Goal: Task Accomplishment & Management: Use online tool/utility

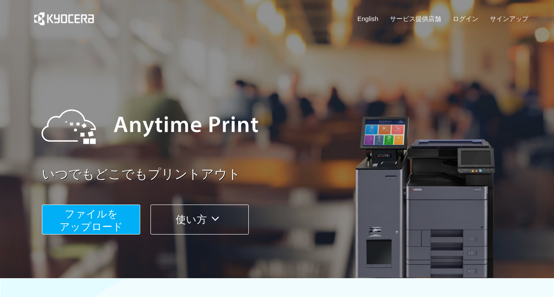
click at [115, 214] on span "ファイルを ​​アップロード" at bounding box center [91, 220] width 64 height 24
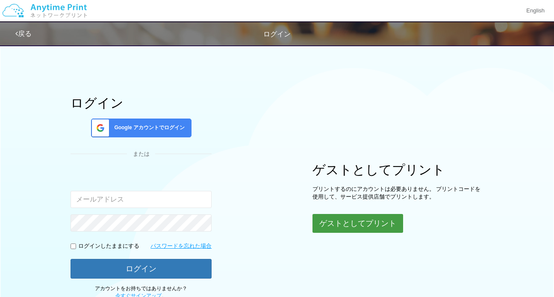
click at [351, 220] on button "ゲストとしてプリント" at bounding box center [357, 223] width 91 height 19
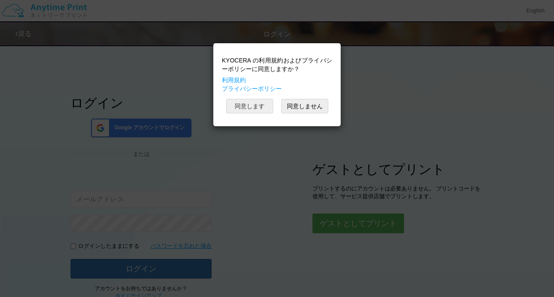
click at [253, 102] on button "同意します" at bounding box center [249, 106] width 47 height 15
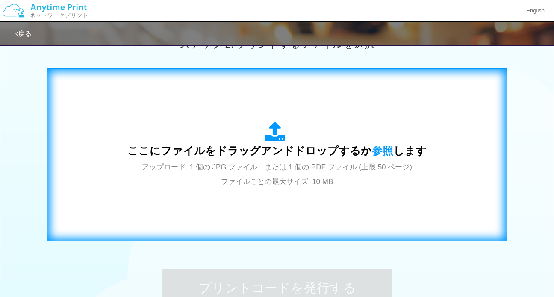
scroll to position [258, 0]
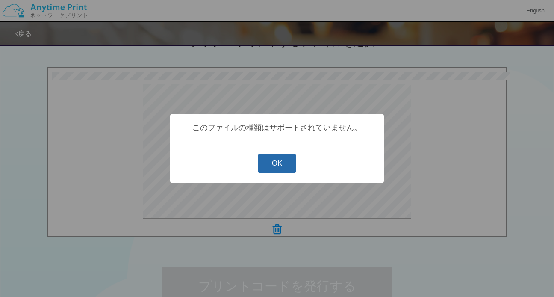
click at [280, 161] on button "OK" at bounding box center [277, 163] width 38 height 19
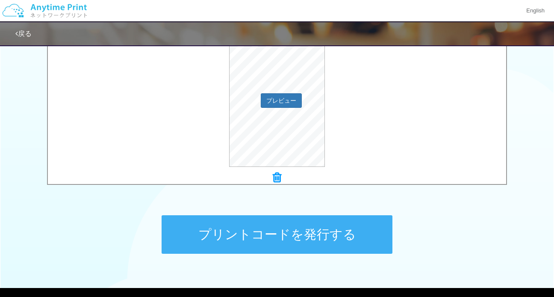
scroll to position [312, 0]
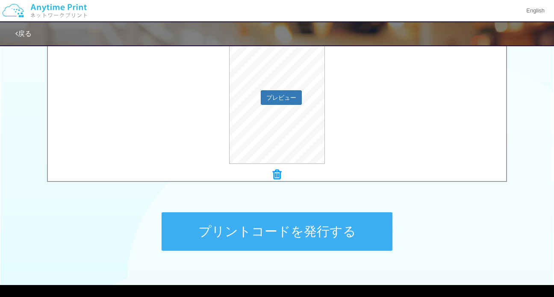
click at [345, 128] on div "プレビュー" at bounding box center [277, 96] width 458 height 135
click at [274, 97] on button "プレビュー" at bounding box center [281, 97] width 40 height 14
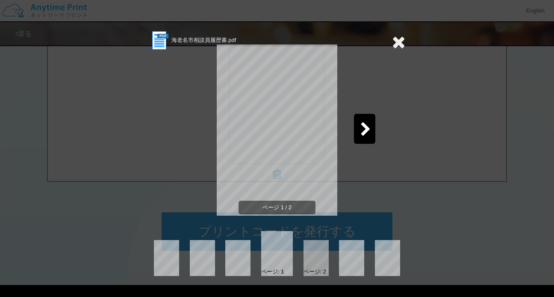
click at [371, 130] on div at bounding box center [364, 129] width 21 height 30
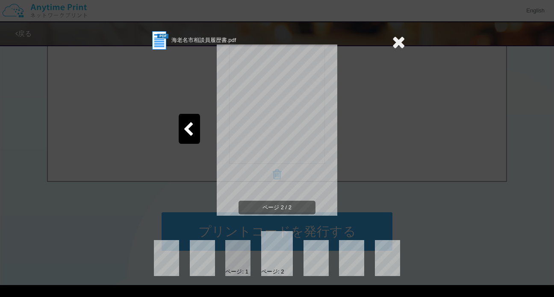
click at [400, 46] on icon at bounding box center [398, 41] width 13 height 17
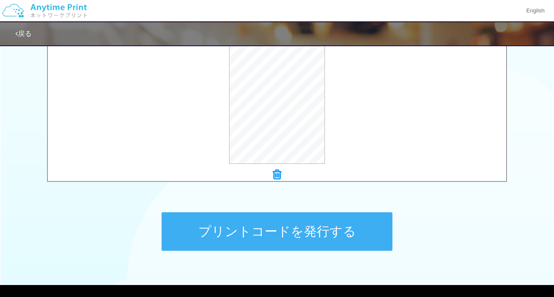
click at [343, 224] on button "プリントコードを発行する" at bounding box center [277, 231] width 231 height 38
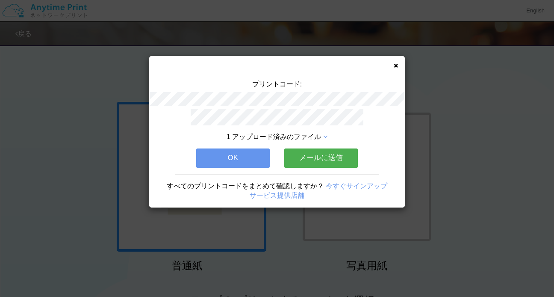
click at [336, 155] on button "メールに送信" at bounding box center [321, 157] width 74 height 19
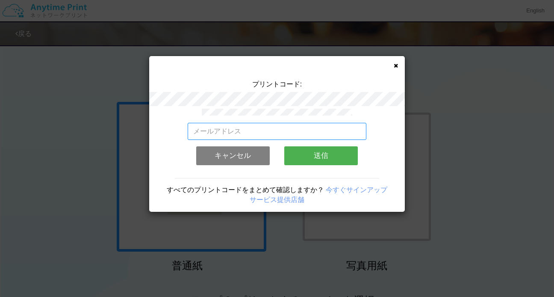
click at [194, 128] on input "email" at bounding box center [277, 131] width 179 height 17
type input "[EMAIL_ADDRESS][DOMAIN_NAME]"
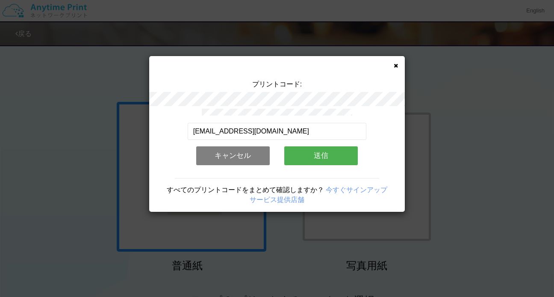
click at [308, 161] on button "送信" at bounding box center [321, 155] width 74 height 19
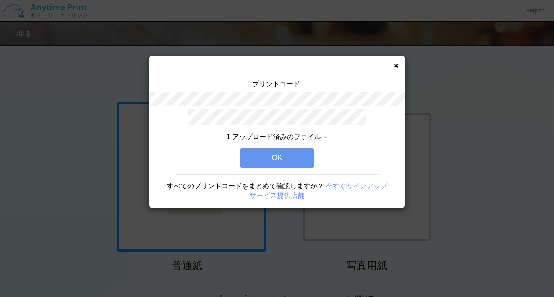
click at [299, 159] on button "OK" at bounding box center [277, 157] width 74 height 19
